Goal: Information Seeking & Learning: Learn about a topic

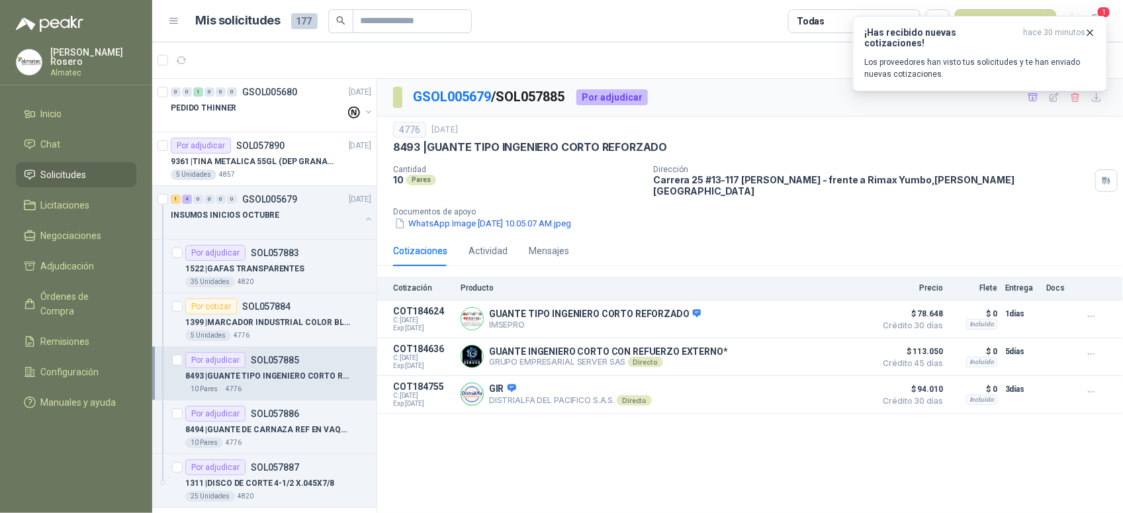
scroll to position [83, 0]
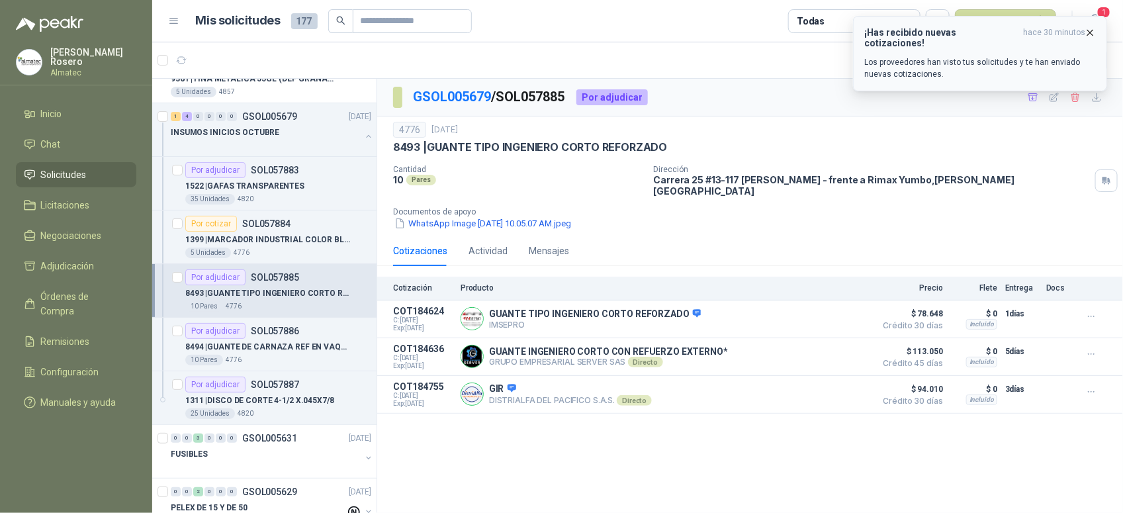
click at [969, 30] on h3 "¡Has recibido nuevas cotizaciones!" at bounding box center [940, 37] width 153 height 21
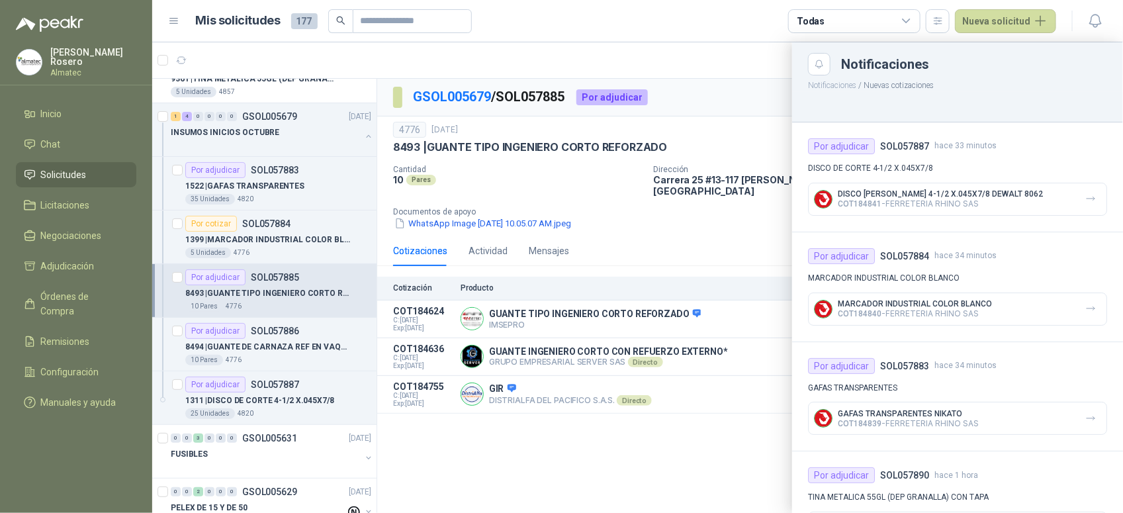
click at [708, 215] on div at bounding box center [637, 277] width 971 height 470
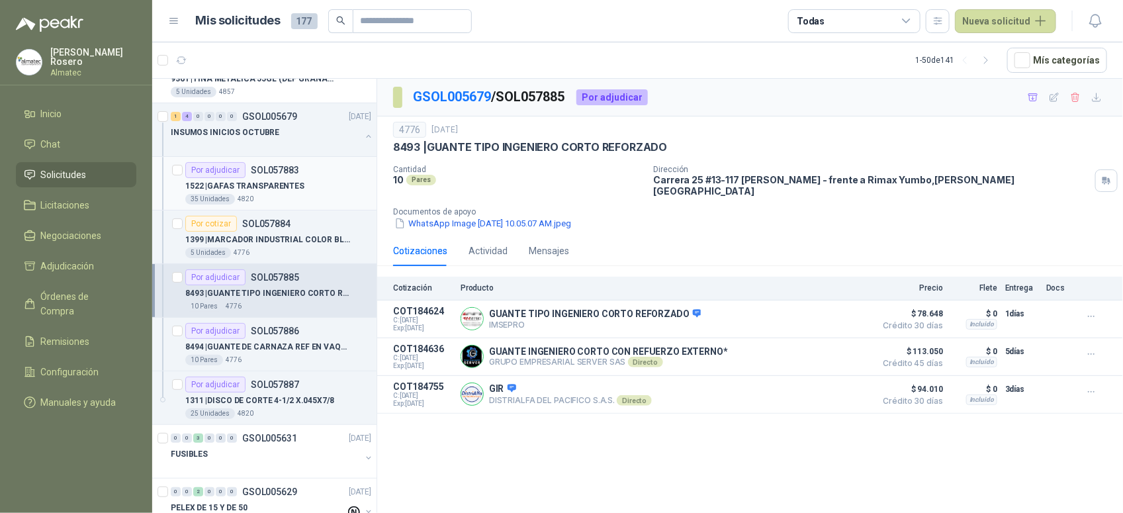
click at [304, 196] on div "35 Unidades 4820" at bounding box center [278, 199] width 186 height 11
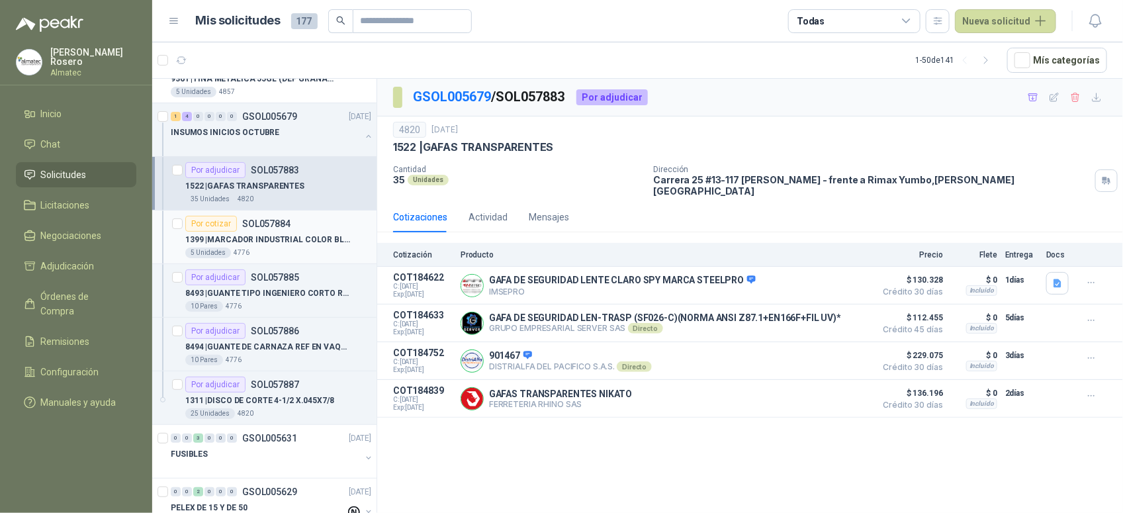
click at [314, 245] on p "1399 | MARCADOR INDUSTRIAL COLOR BLANCO" at bounding box center [267, 240] width 165 height 13
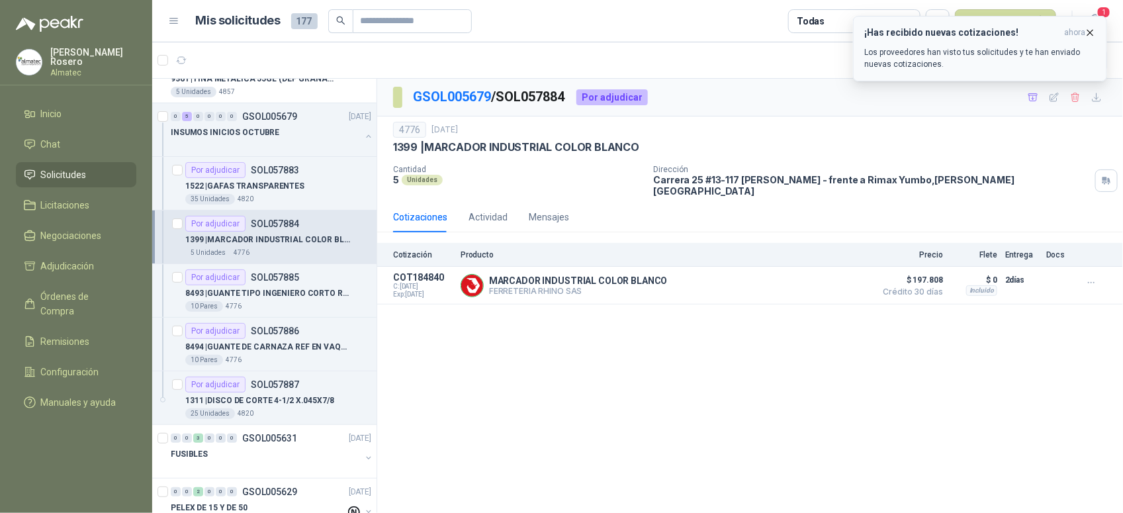
click at [906, 40] on div "¡Has recibido nuevas cotizaciones! ahora Los proveedores han visto tus solicitu…" at bounding box center [980, 48] width 232 height 43
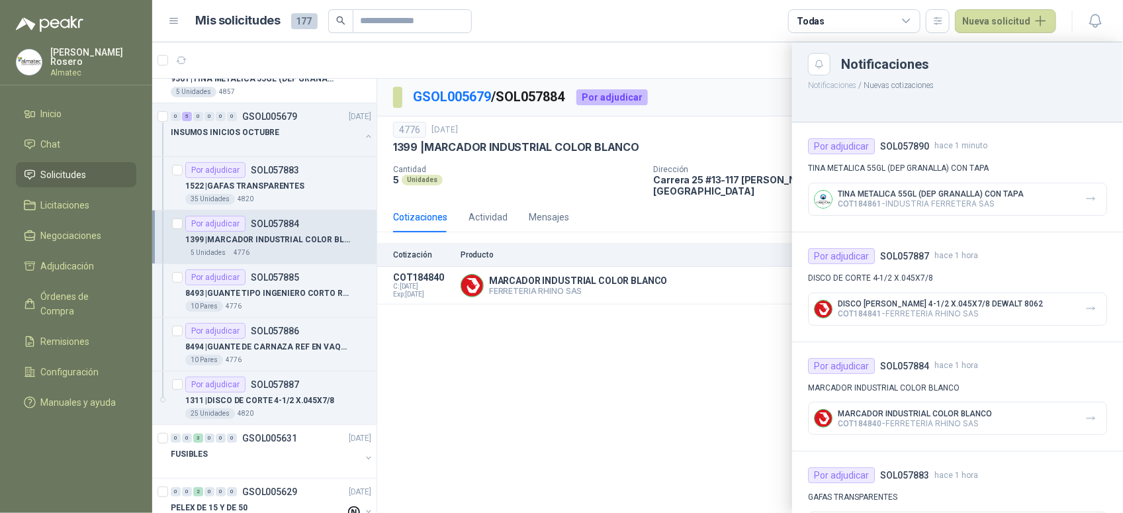
click at [1001, 200] on p "COT184861 - INDUSTRIA FERRETERA SAS" at bounding box center [931, 203] width 186 height 10
click at [1085, 196] on icon "button" at bounding box center [1090, 198] width 11 height 11
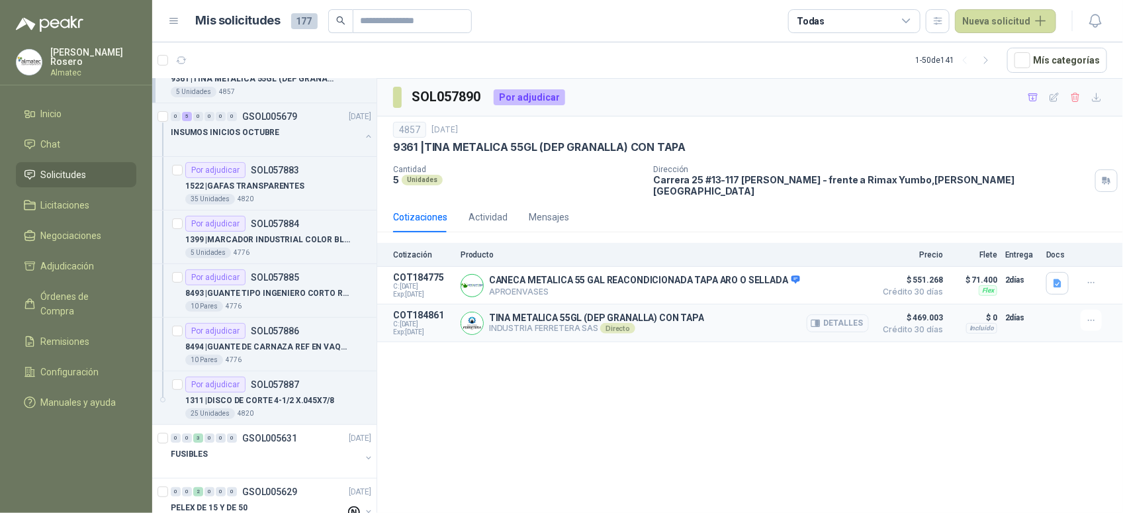
click at [860, 314] on button "Detalles" at bounding box center [837, 323] width 62 height 18
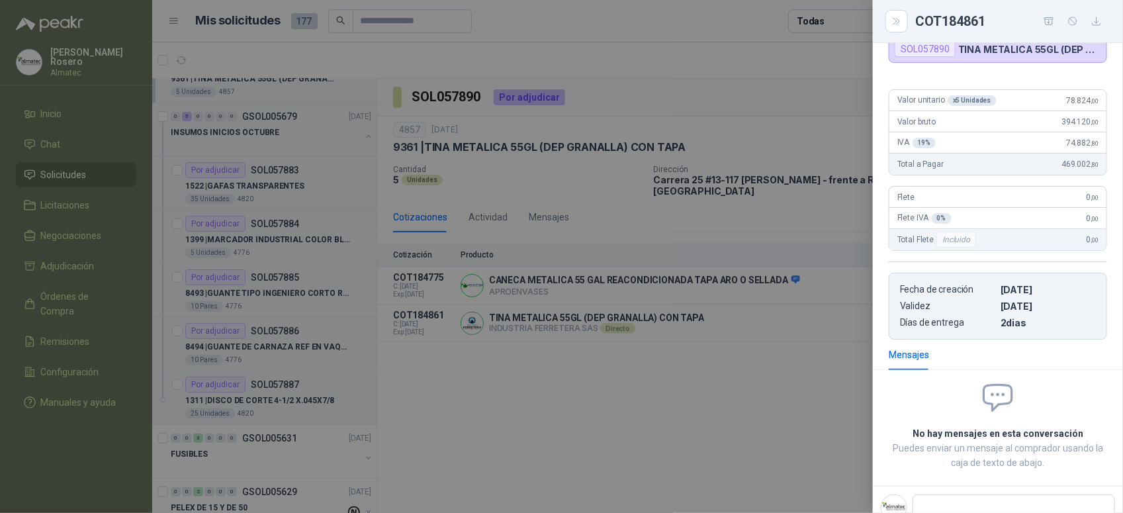
scroll to position [67, 0]
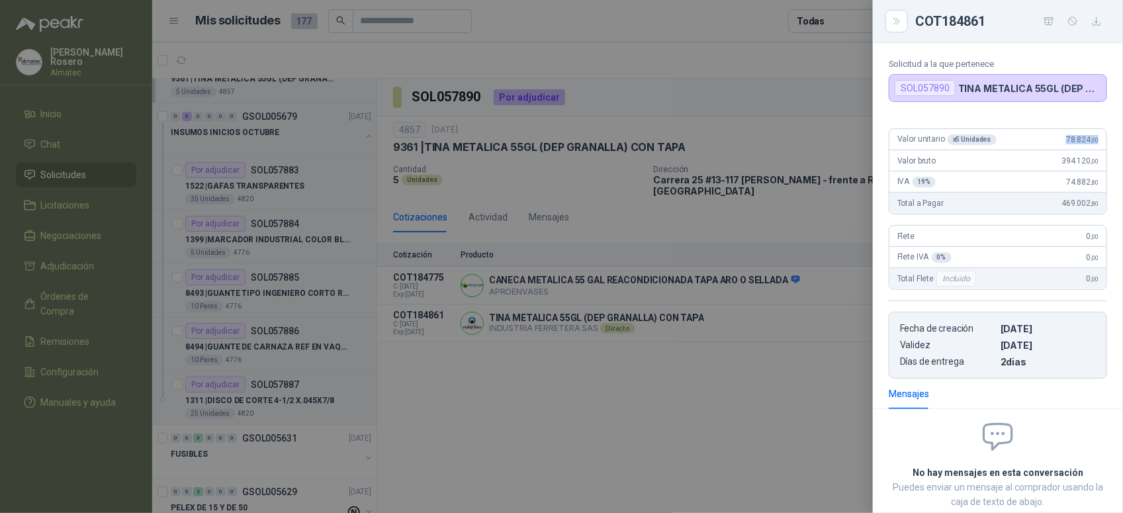
drag, startPoint x: 1057, startPoint y: 148, endPoint x: 1098, endPoint y: 149, distance: 41.7
click at [1098, 149] on div "Valor unitario x 5 Unidades 78.824 ,00 Valor bruto 394.120 ,00 IVA 19 % 74.882 …" at bounding box center [998, 248] width 250 height 261
copy span "78.824 ,00"
click at [439, 345] on div at bounding box center [561, 256] width 1123 height 513
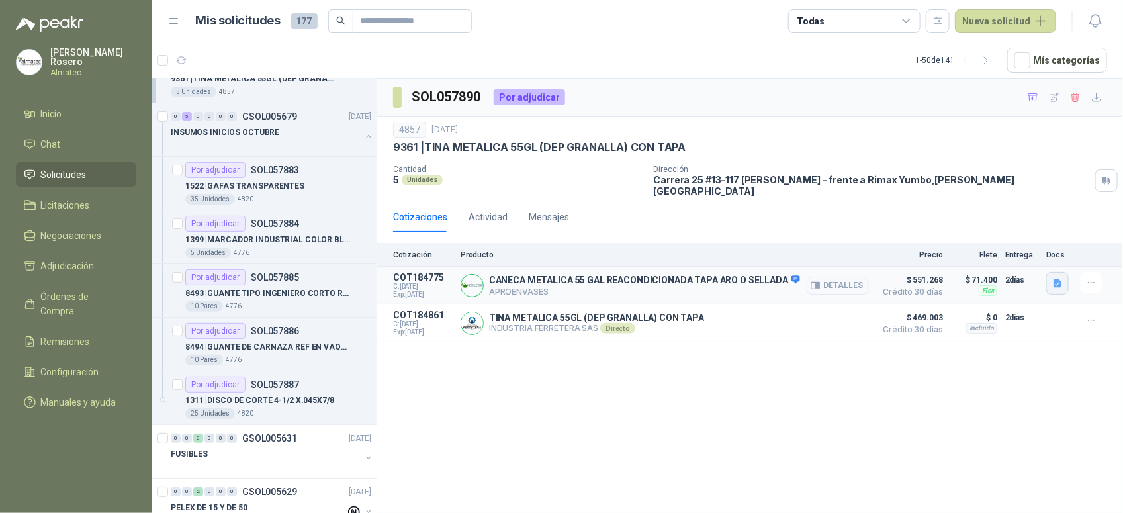
click at [1056, 272] on button "button" at bounding box center [1057, 283] width 22 height 22
click at [828, 421] on div "SOL057890 Por adjudicar 4857 [DATE] 9361 | [PERSON_NAME] METALICA 55GL (DEP GRA…" at bounding box center [750, 298] width 746 height 439
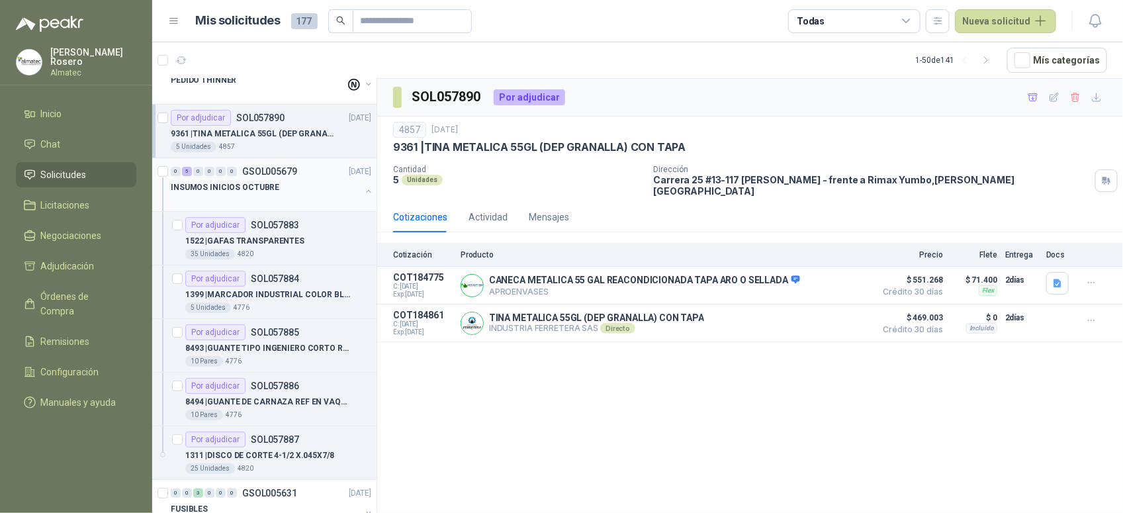
scroll to position [0, 0]
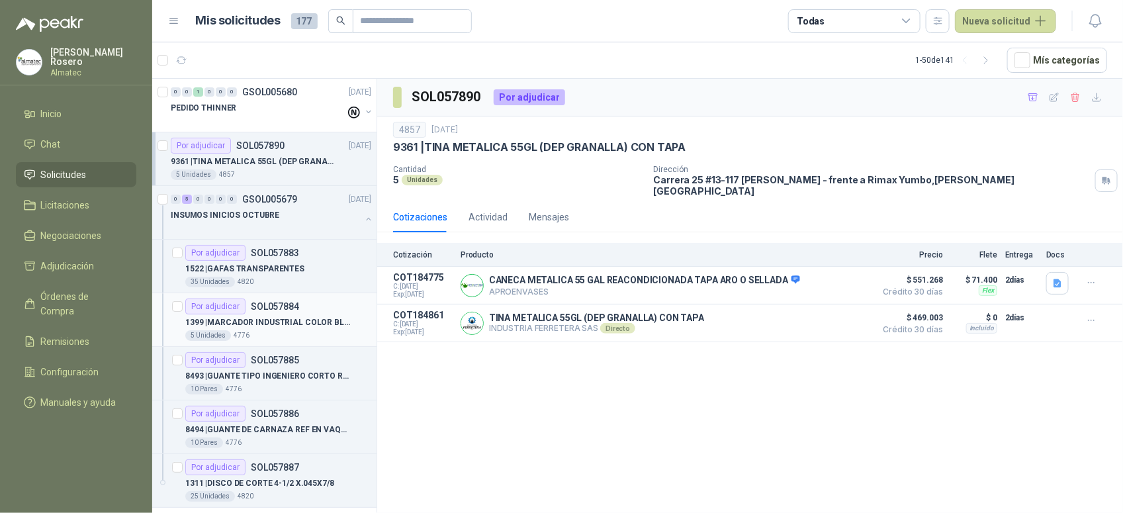
click at [292, 318] on p "1399 | MARCADOR INDUSTRIAL COLOR BLANCO" at bounding box center [267, 322] width 165 height 13
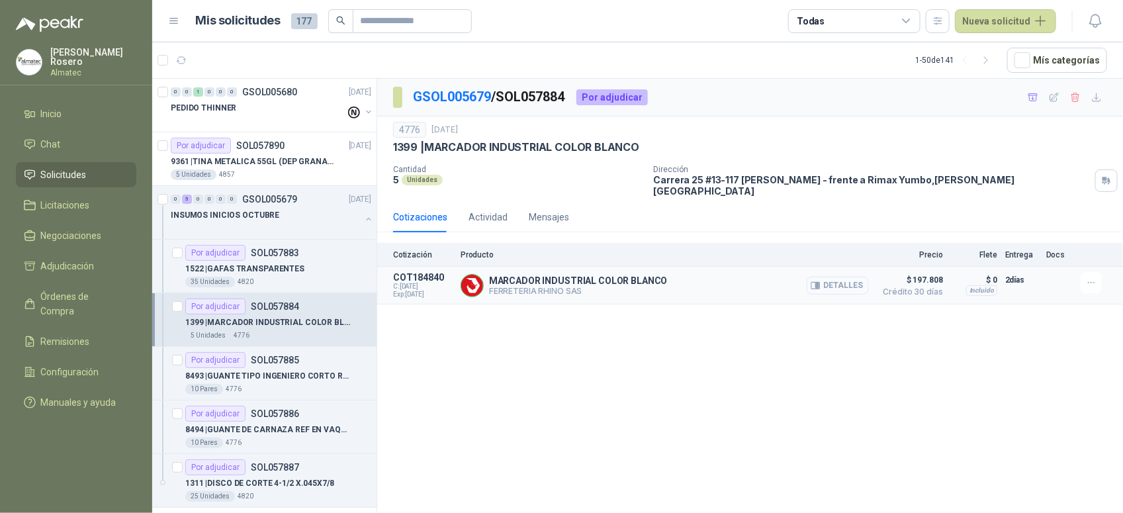
click at [834, 277] on button "Detalles" at bounding box center [837, 286] width 62 height 18
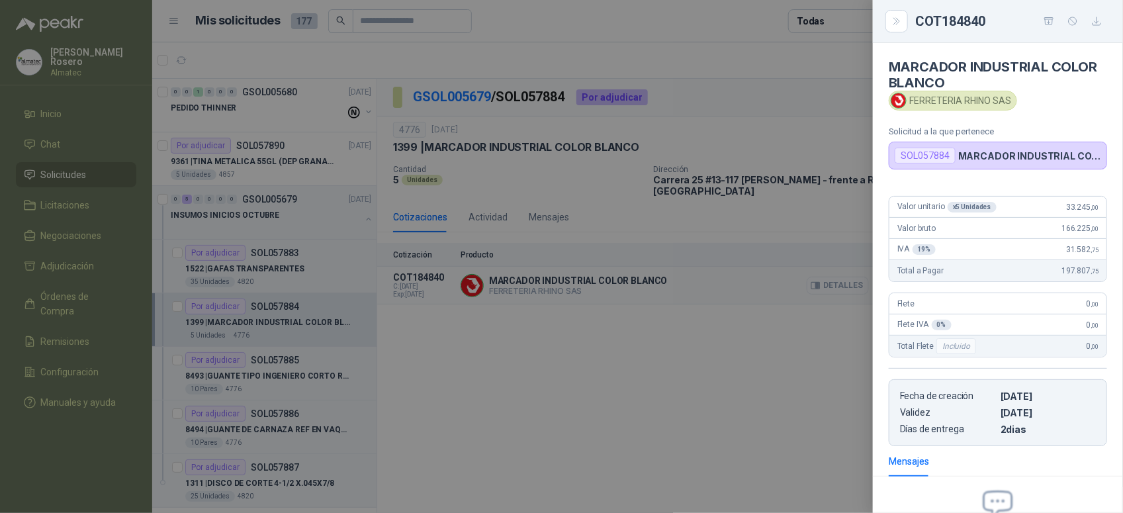
scroll to position [150, 0]
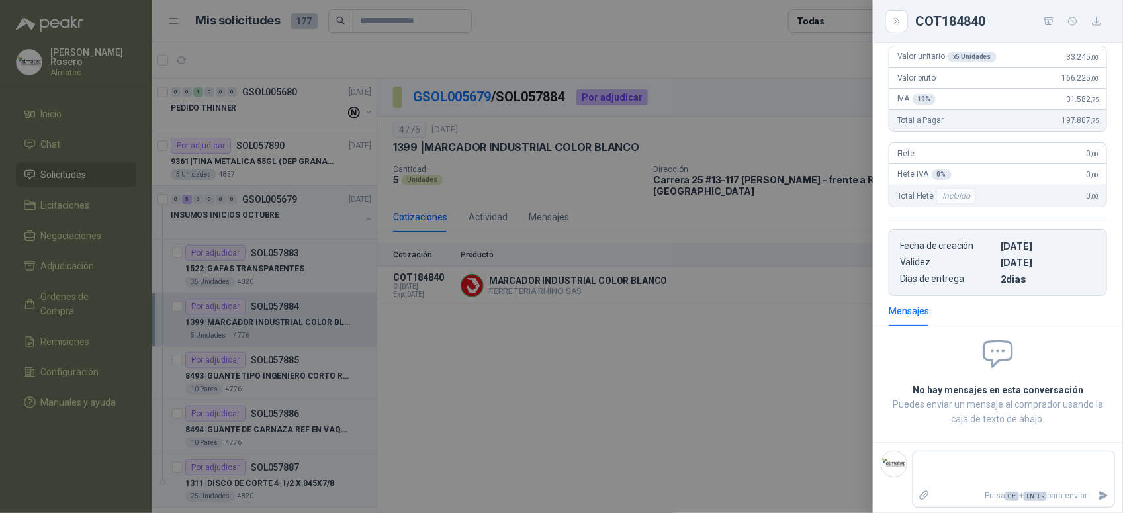
click at [783, 355] on div at bounding box center [561, 256] width 1123 height 513
